Goal: Communication & Community: Answer question/provide support

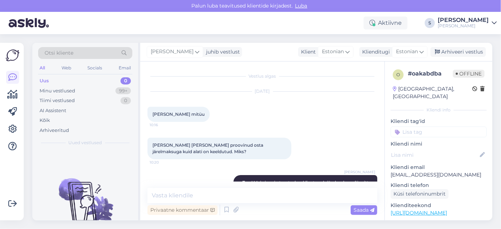
scroll to position [43, 0]
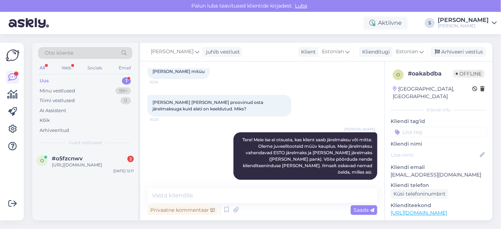
click at [47, 81] on div "Uus" at bounding box center [44, 80] width 9 height 7
click at [73, 165] on div "[URL][DOMAIN_NAME]" at bounding box center [93, 165] width 82 height 6
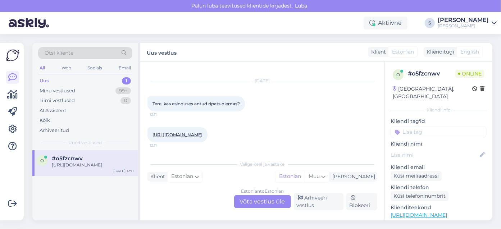
click at [199, 132] on link "[URL][DOMAIN_NAME]" at bounding box center [178, 134] width 50 height 5
click at [258, 204] on div "Estonian to Estonian Võta vestlus üle" at bounding box center [262, 201] width 57 height 13
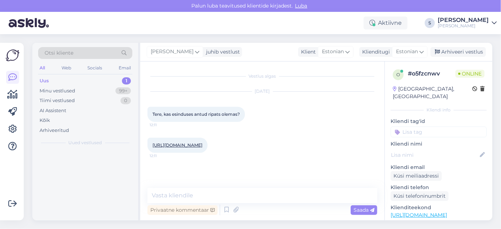
scroll to position [0, 0]
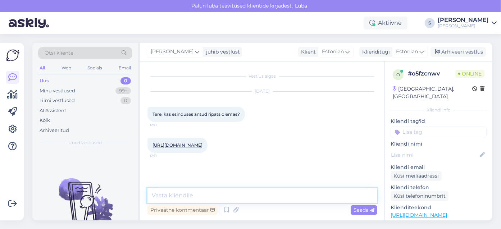
click at [157, 196] on textarea at bounding box center [262, 195] width 230 height 15
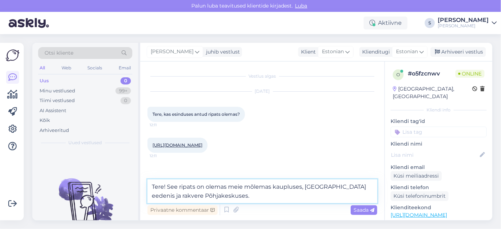
click at [355, 185] on textarea "Tere! See ripats on olemas meie mõlemas kaupluses, [GEOGRAPHIC_DATA] eedenis ja…" at bounding box center [262, 191] width 230 height 24
type textarea "Tere! See ripats on olemas meie mõlemas kaupluses, [GEOGRAPHIC_DATA] eedenis ja…"
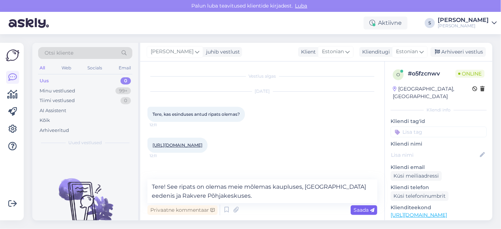
click at [364, 210] on span "Saada" at bounding box center [364, 210] width 21 height 6
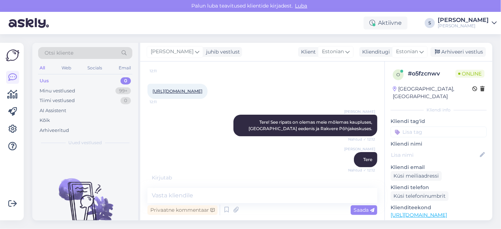
scroll to position [85, 0]
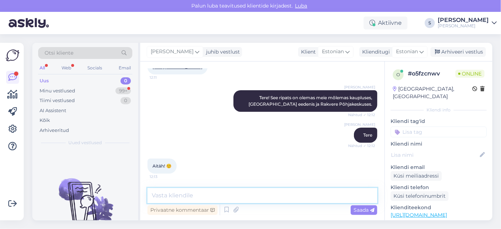
click at [174, 194] on textarea at bounding box center [262, 195] width 230 height 15
type textarea "Kena päeva!"
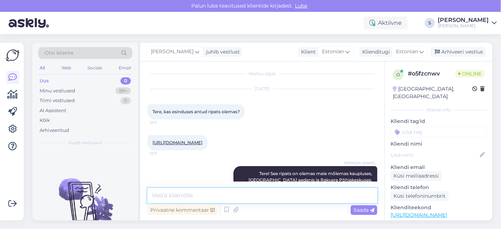
scroll to position [0, 0]
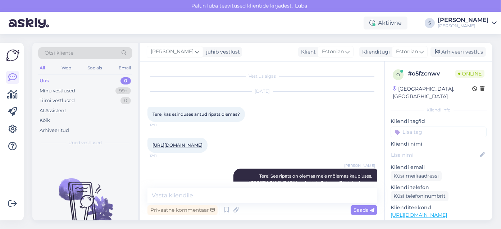
click at [203, 144] on link "[URL][DOMAIN_NAME]" at bounding box center [178, 144] width 50 height 5
